Goal: Communication & Community: Answer question/provide support

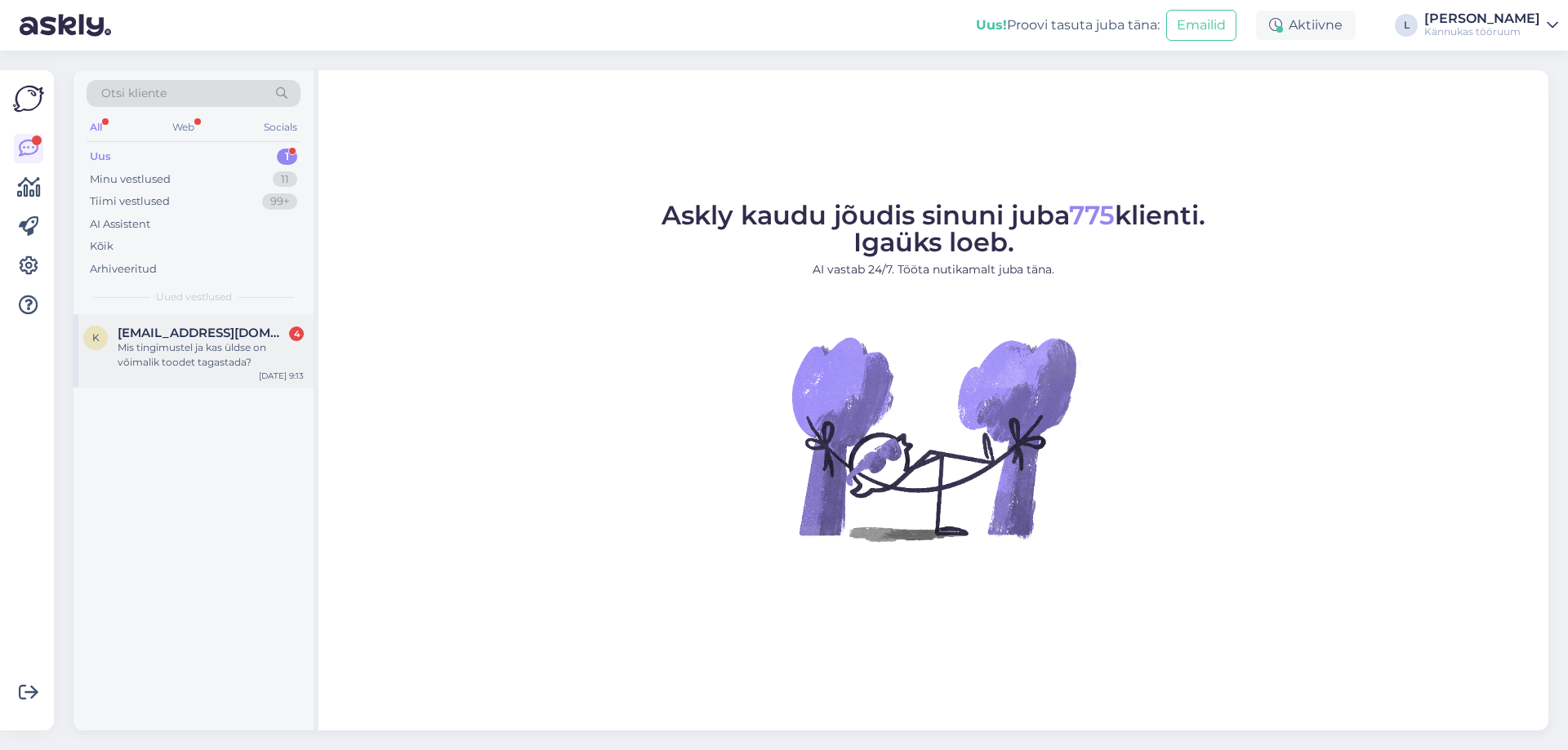
click at [214, 333] on span "[EMAIL_ADDRESS][DOMAIN_NAME]" at bounding box center [202, 333] width 170 height 14
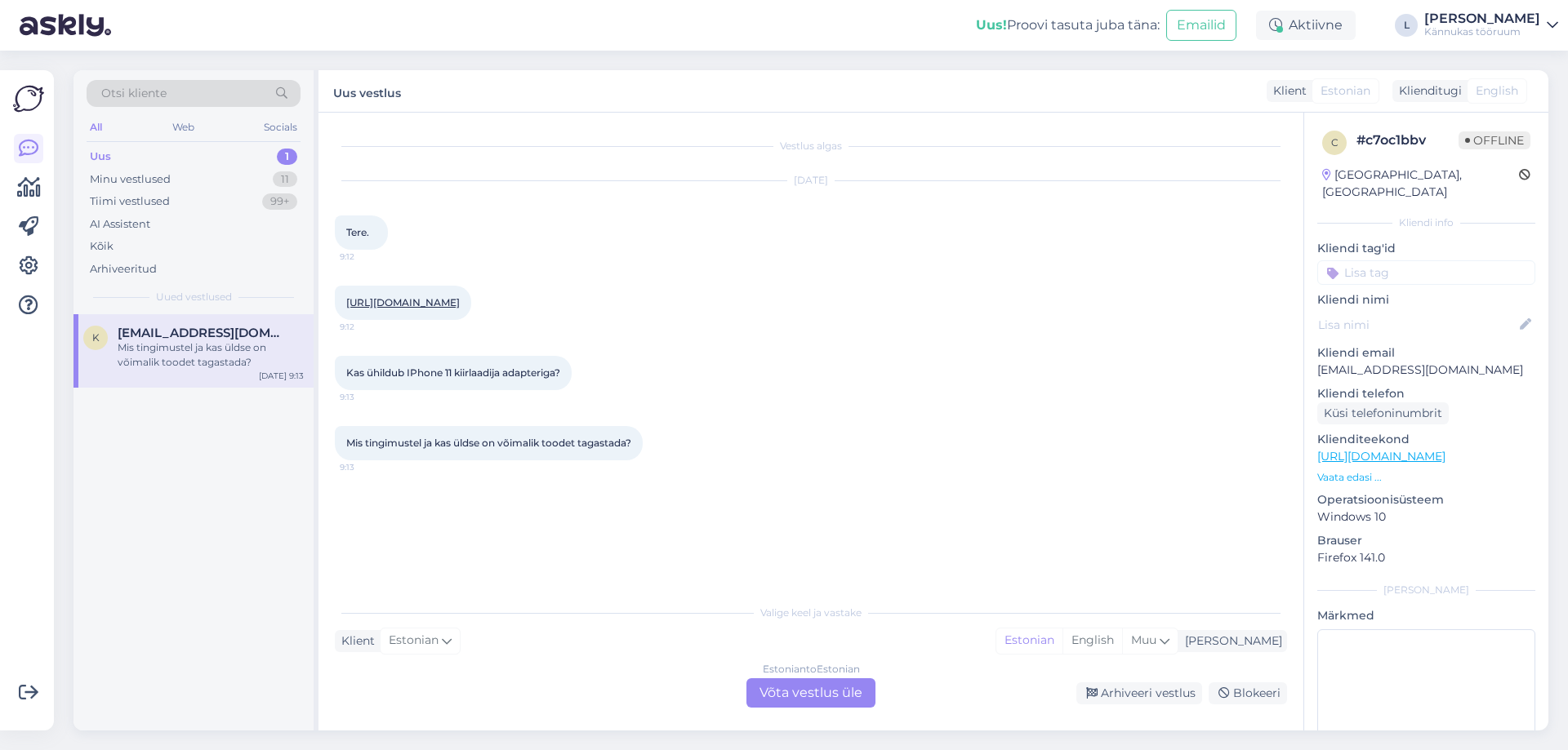
click at [407, 306] on link "[URL][DOMAIN_NAME]" at bounding box center [403, 302] width 113 height 12
click at [849, 690] on div "Estonian to Estonian Võta vestlus üle" at bounding box center [811, 692] width 129 height 30
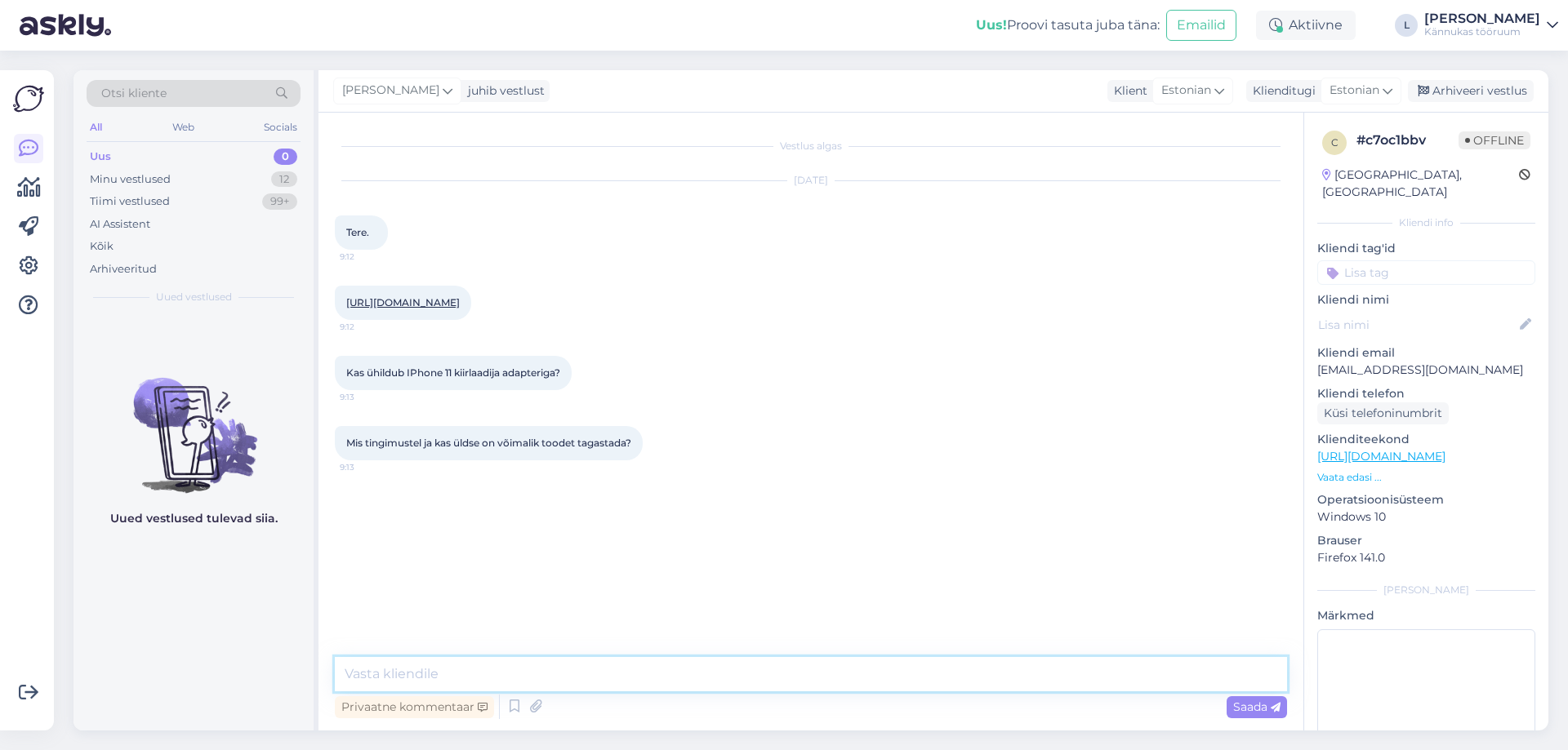
click at [764, 670] on textarea at bounding box center [811, 674] width 953 height 35
paste textarea "[URL][DOMAIN_NAME]"
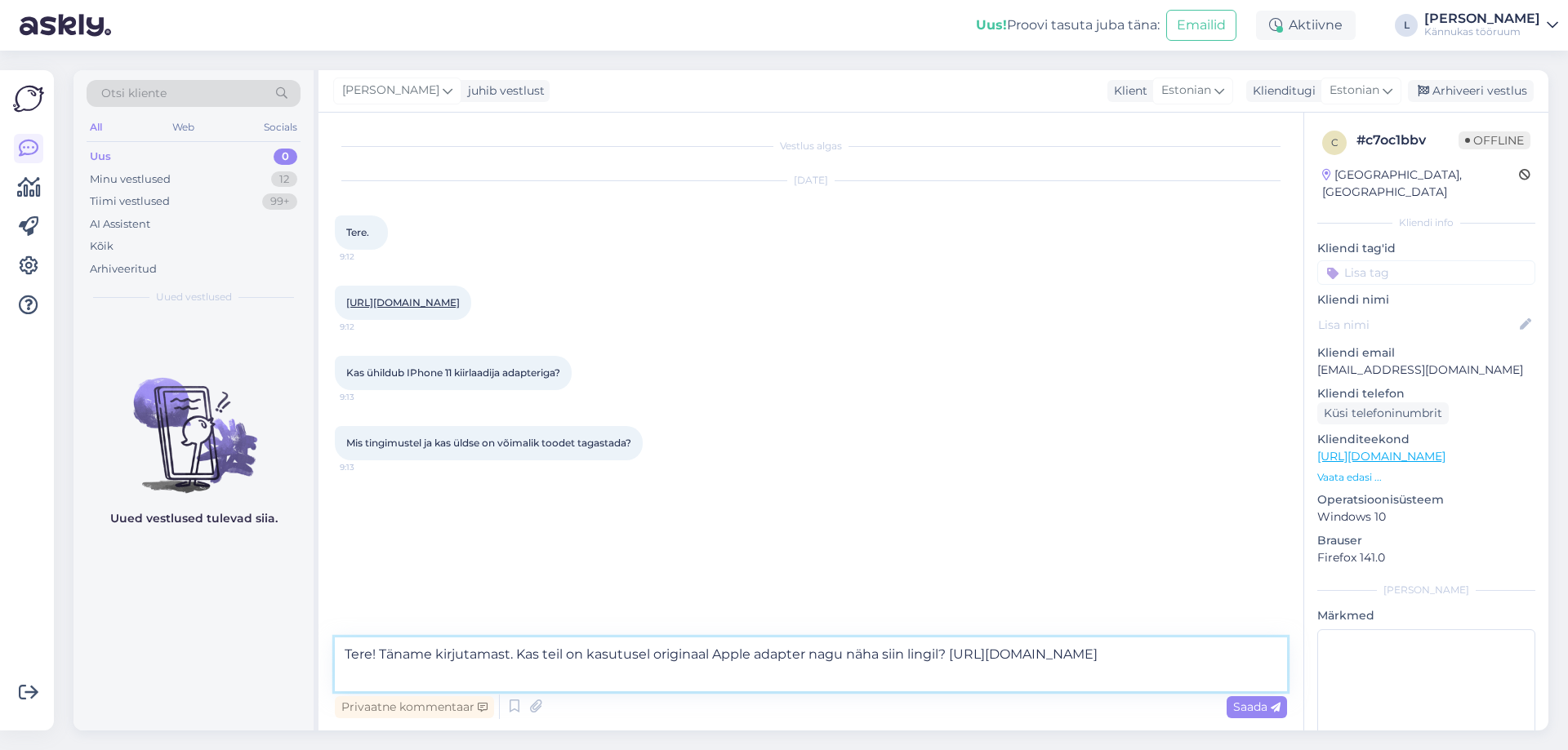
click at [518, 649] on textarea "Tere! Täname kirjutamast. Kas teil on kasutusel originaal Apple adapter nagu nä…" at bounding box center [811, 665] width 953 height 54
click at [836, 651] on textarea "Tere! Täname kirjutamast. See täitsa sõltub, mis adapter Teil hetkel on. Kas te…" at bounding box center [811, 665] width 953 height 54
type textarea "Tere! Täname kirjutamast. See täitsa sõltub, mis adapter Teil hetkel on. Kas Te…"
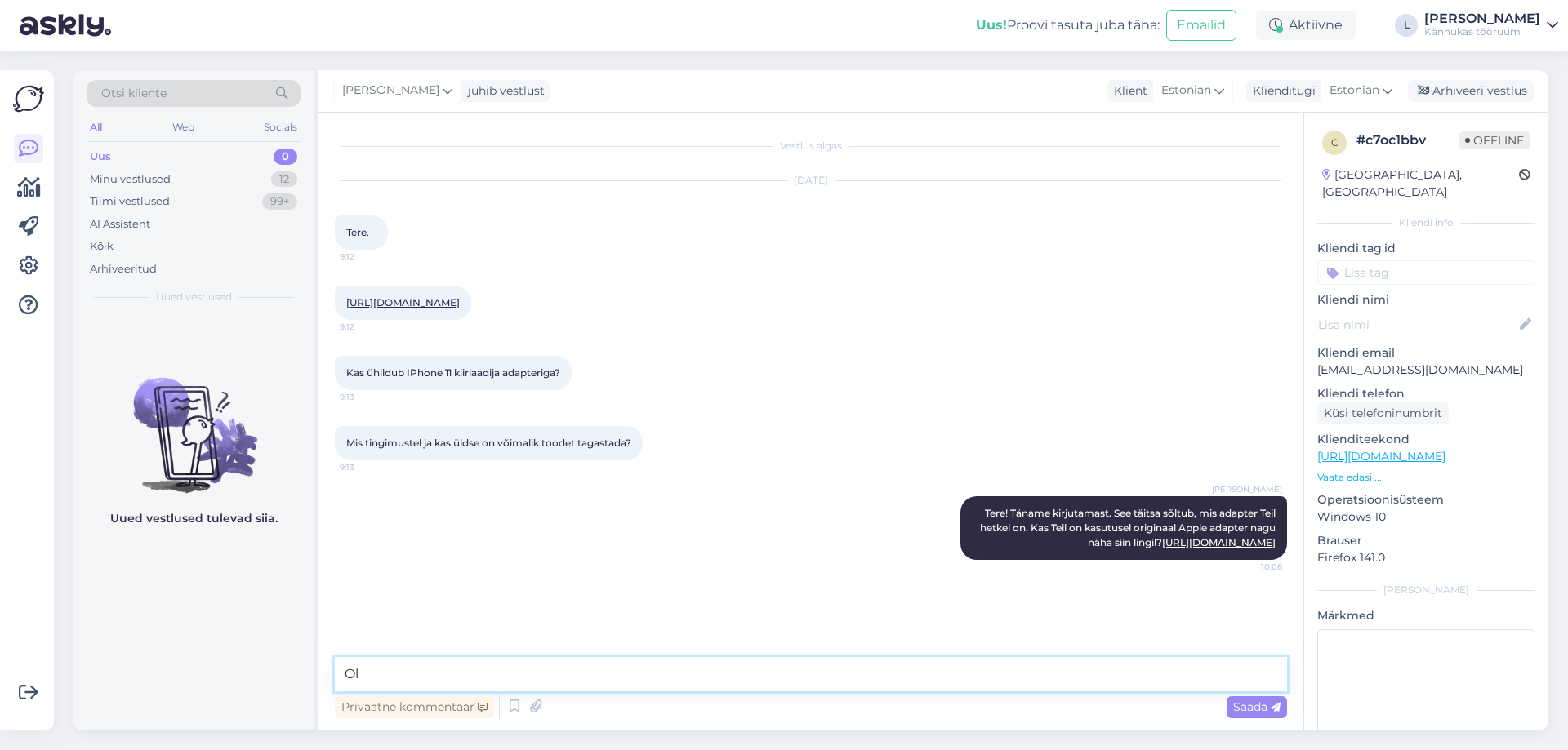
type textarea "O"
type textarea "Kõige olulisem on see, et Teil oleks usb-c pesaga adapter"
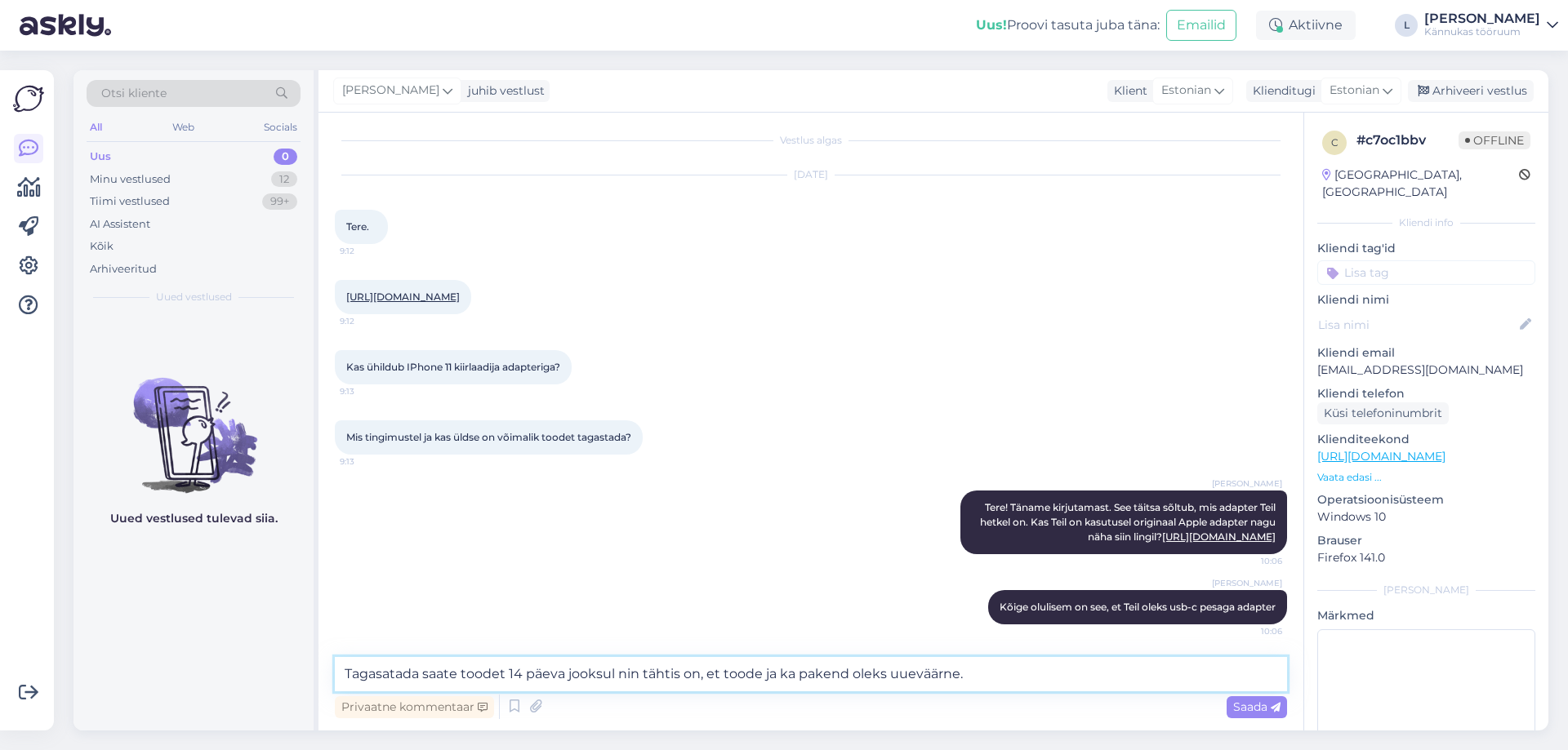
drag, startPoint x: 381, startPoint y: 672, endPoint x: 387, endPoint y: 682, distance: 11.7
click at [382, 672] on textarea "Tagasatada saate toodet 14 päeva jooksul nin tähtis on, et toode ja ka pakend o…" at bounding box center [811, 674] width 953 height 35
click at [629, 674] on textarea "Tagastada saate toodet 14 päeva jooksul nin tähtis on, et toode ja ka pakend ol…" at bounding box center [811, 674] width 953 height 35
type textarea "Tagastada saate toodet 14 päeva jooksul ning tähtis on, et toode ja ka pakend o…"
